Goal: Information Seeking & Learning: Learn about a topic

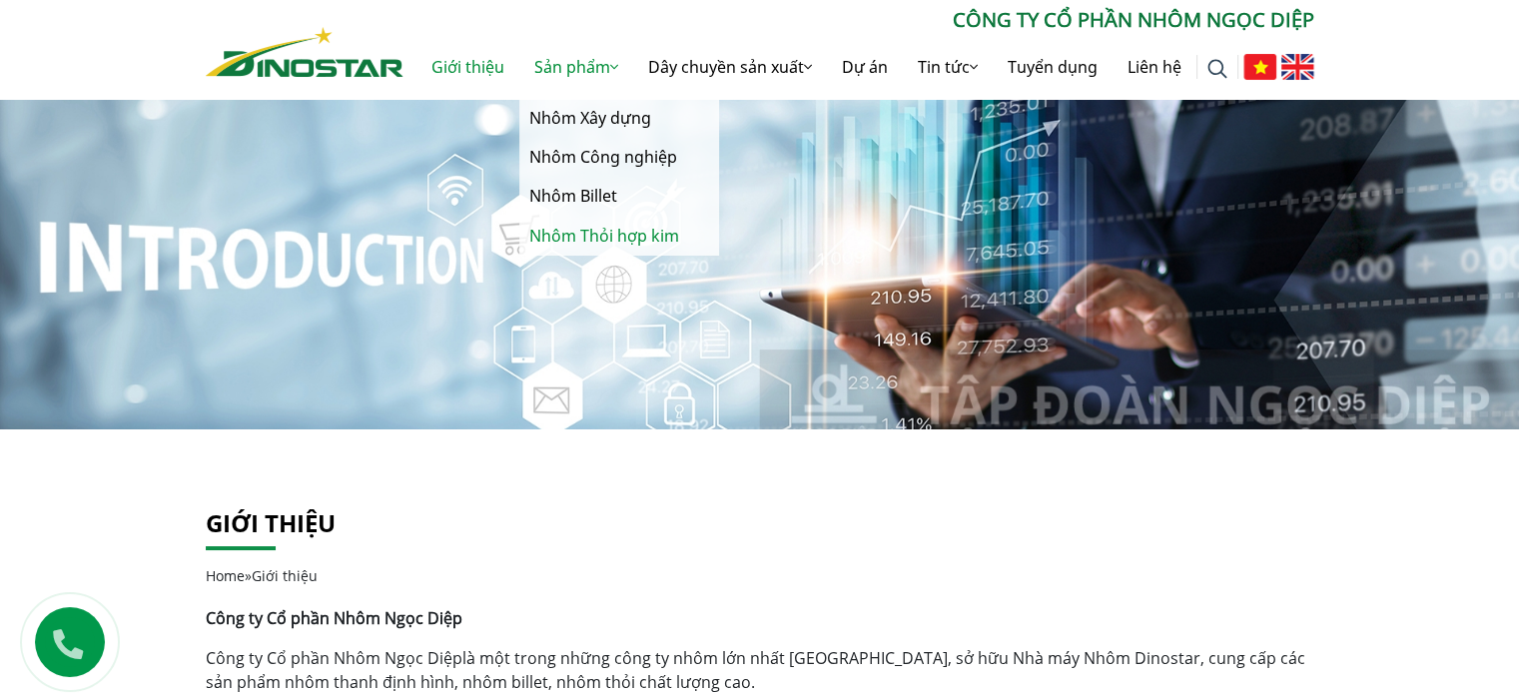
click at [631, 232] on link "Nhôm Thỏi hợp kim" at bounding box center [619, 236] width 200 height 39
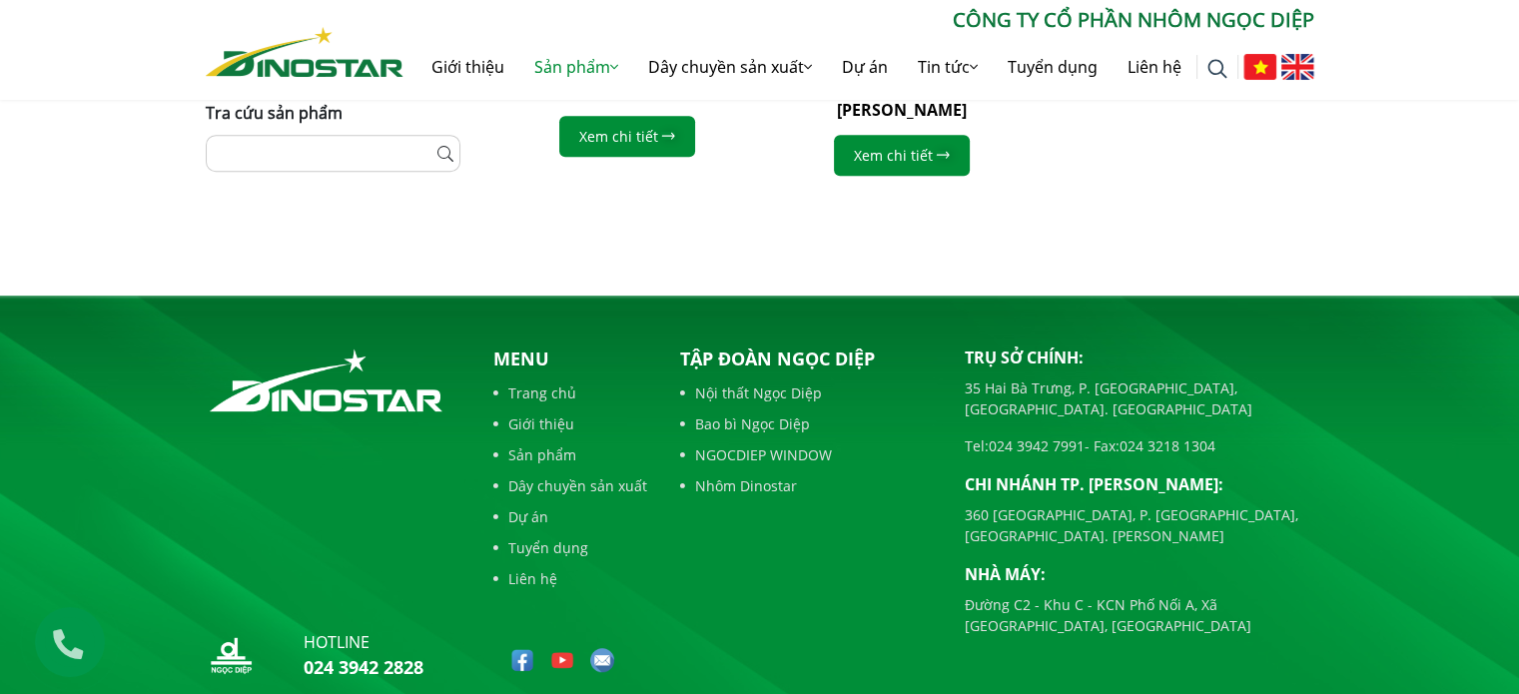
scroll to position [1279, 0]
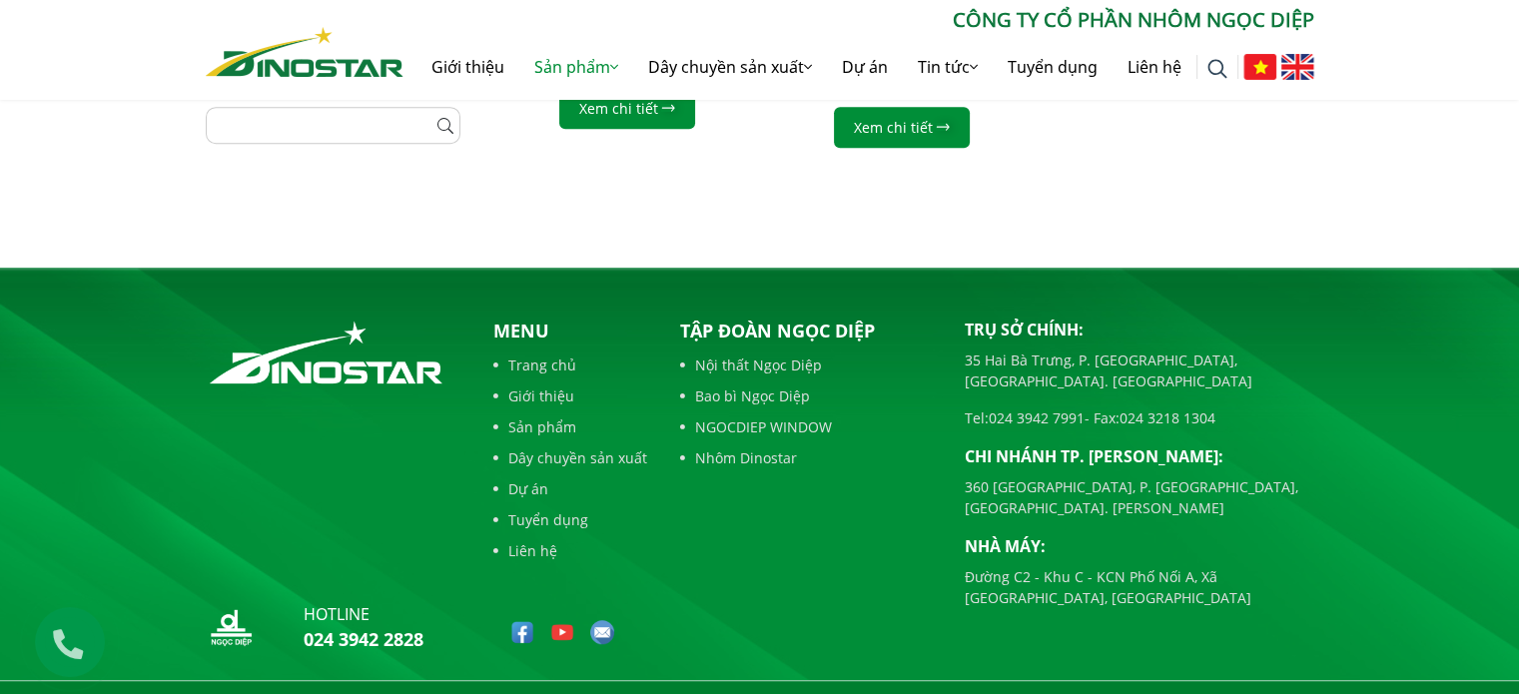
click at [59, 642] on icon at bounding box center [67, 640] width 62 height 65
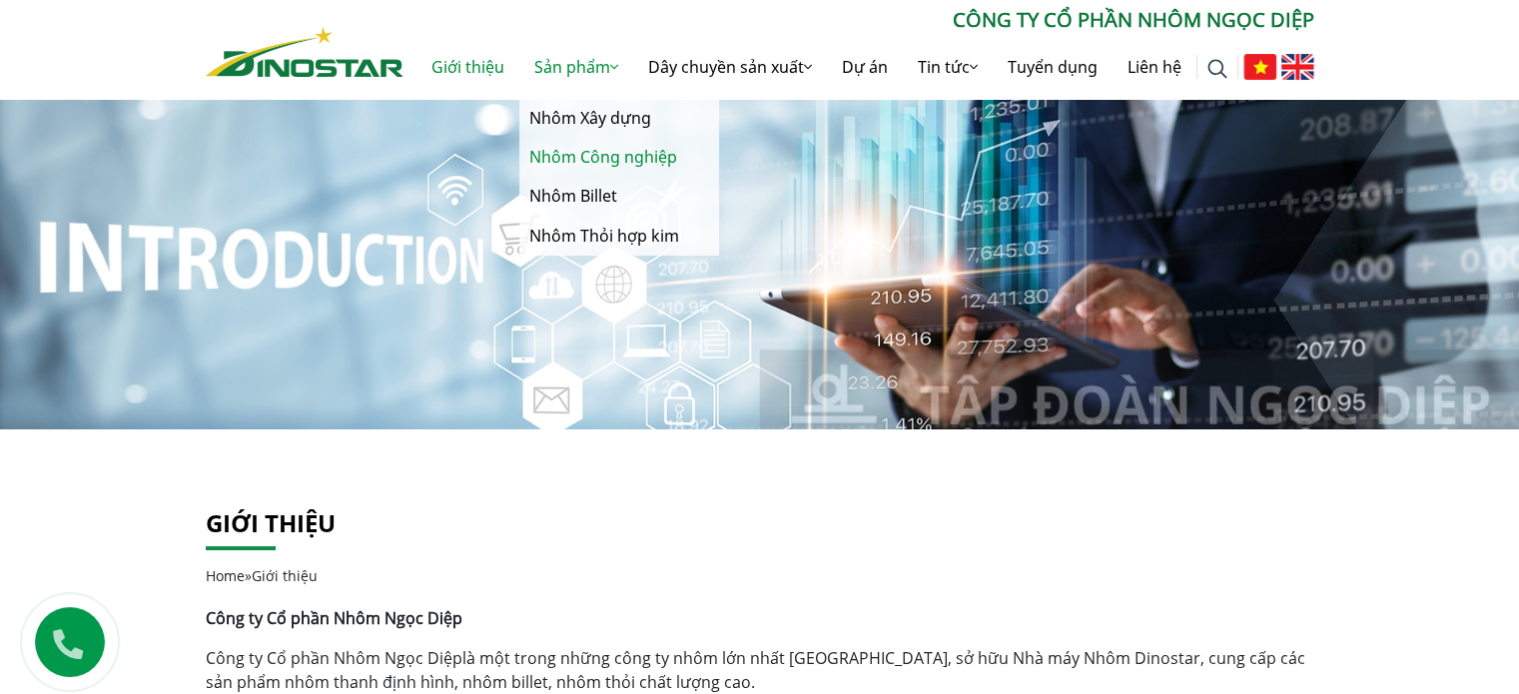
click at [581, 152] on link "Nhôm Công nghiệp" at bounding box center [619, 157] width 200 height 39
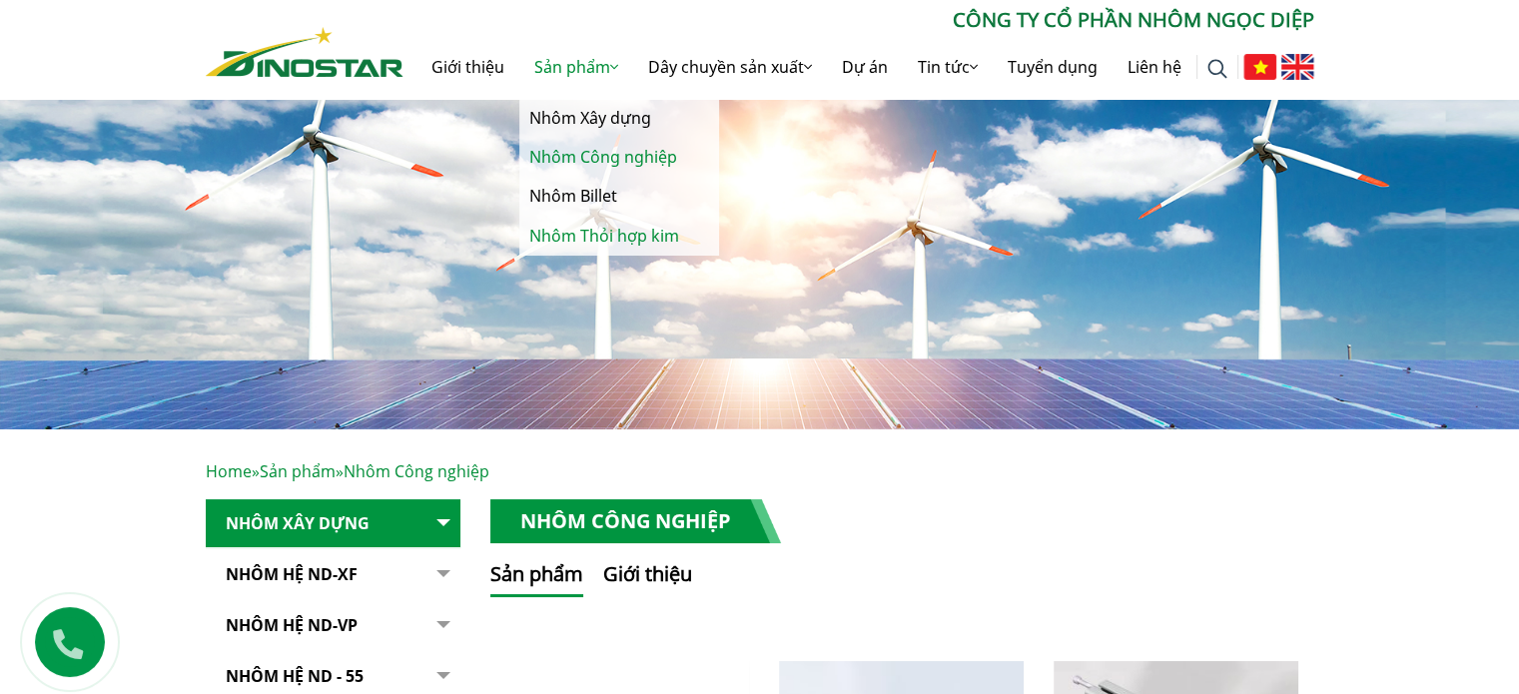
click at [615, 229] on link "Nhôm Thỏi hợp kim" at bounding box center [619, 236] width 200 height 39
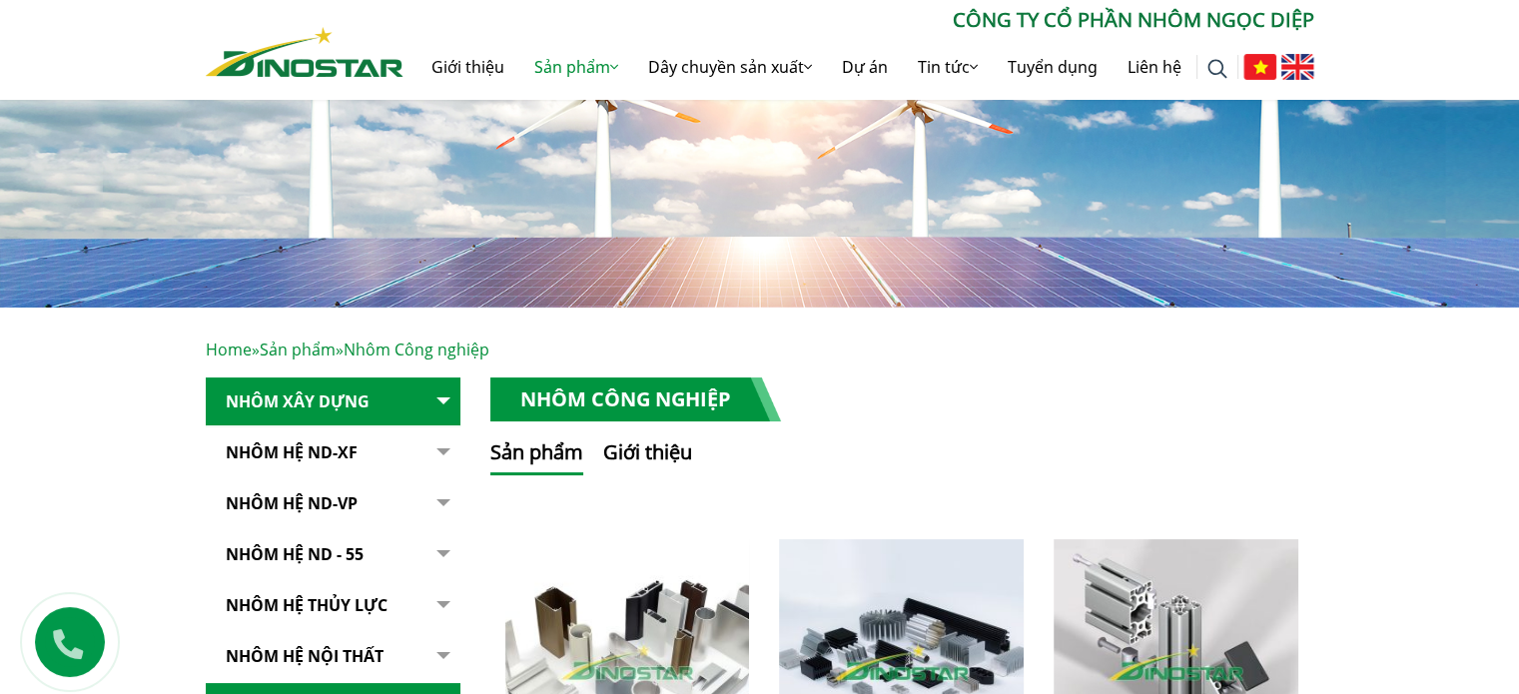
scroll to position [400, 0]
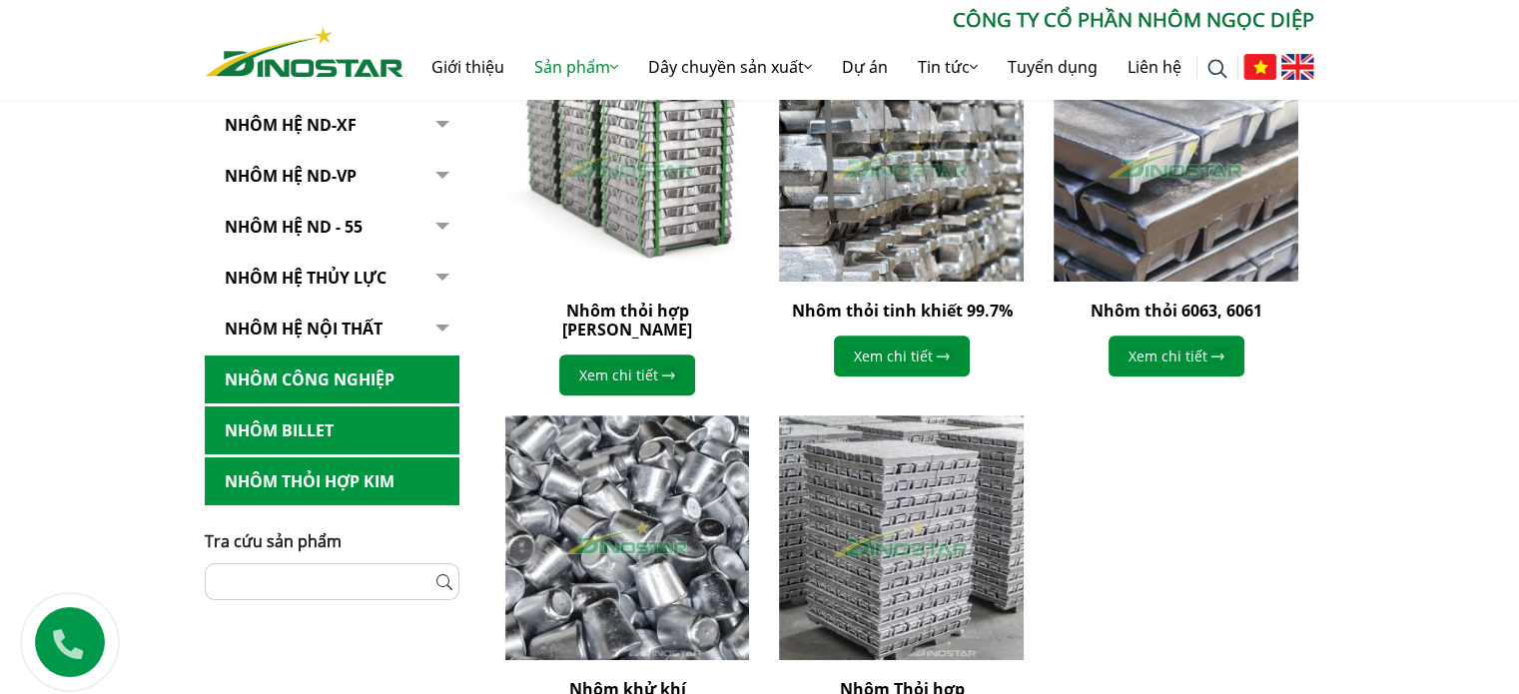
scroll to position [699, 0]
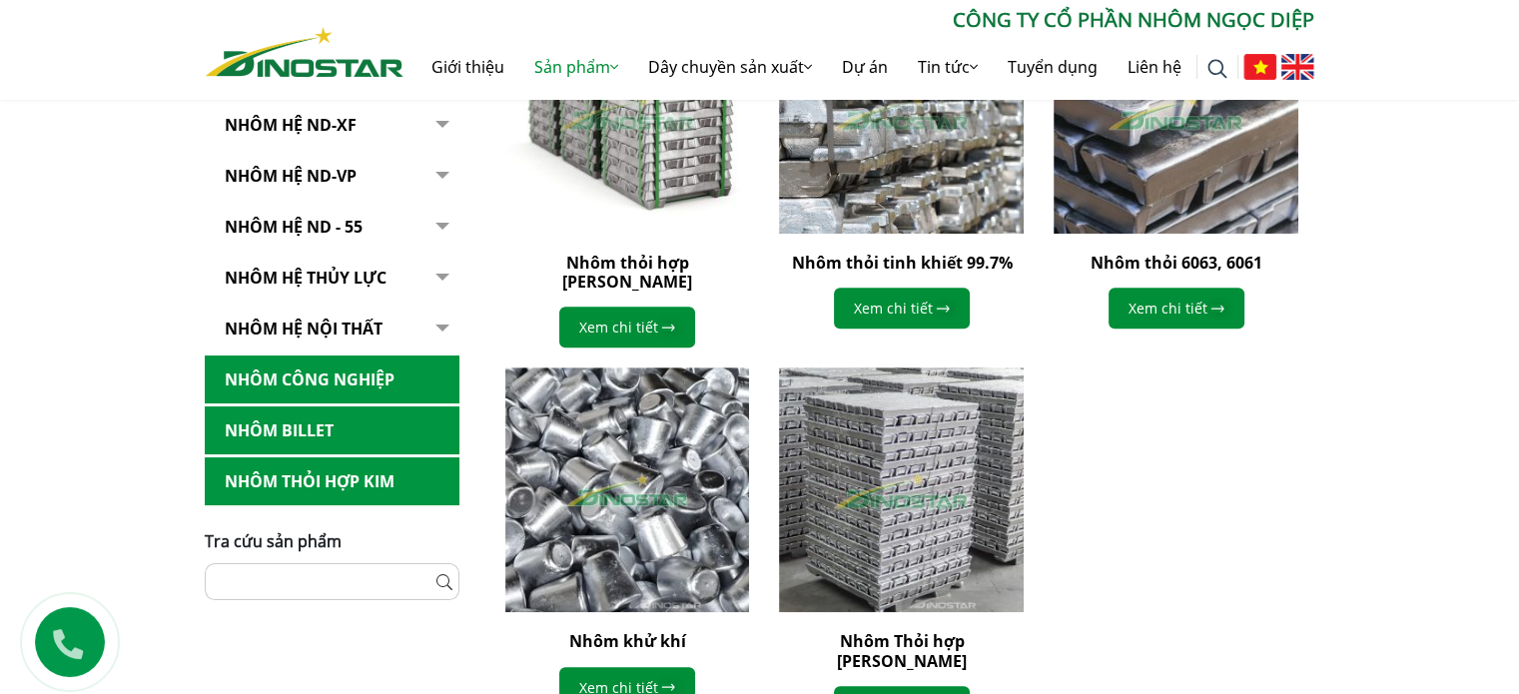
drag, startPoint x: 88, startPoint y: 337, endPoint x: 199, endPoint y: 283, distance: 123.3
click at [88, 337] on div "Home » Sản phẩm » Nhôm Thỏi hợp kim Nhôm Xây dựng Nhôm Hệ ND-XF Hệ ND - XF55 Hệ…" at bounding box center [759, 238] width 1519 height 1017
